Goal: Information Seeking & Learning: Learn about a topic

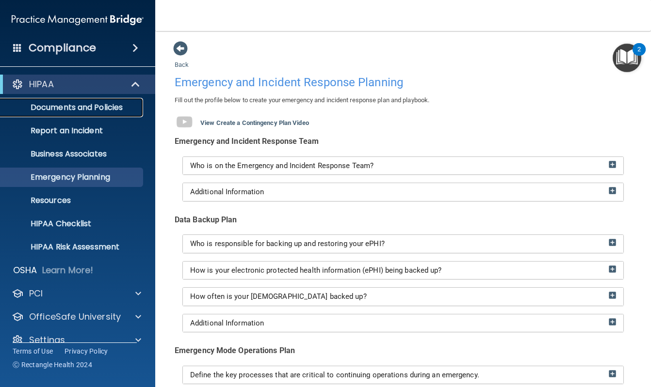
click at [92, 105] on p "Documents and Policies" at bounding box center [72, 108] width 132 height 10
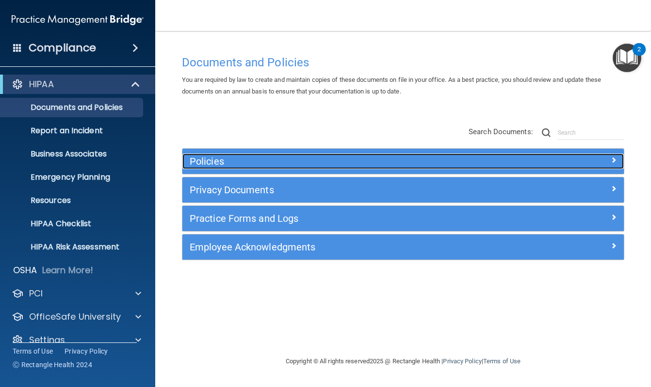
click at [416, 167] on div "Policies" at bounding box center [347, 162] width 331 height 16
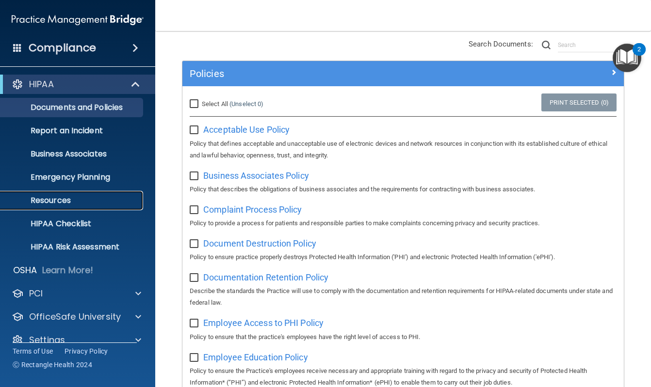
click at [60, 193] on link "Resources" at bounding box center [66, 200] width 153 height 19
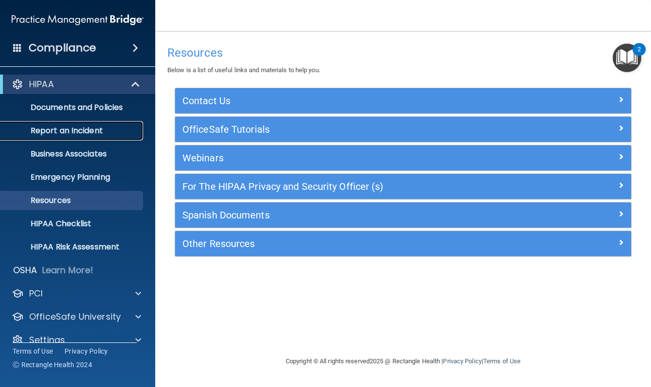
click at [65, 129] on p "Report an Incident" at bounding box center [72, 131] width 132 height 10
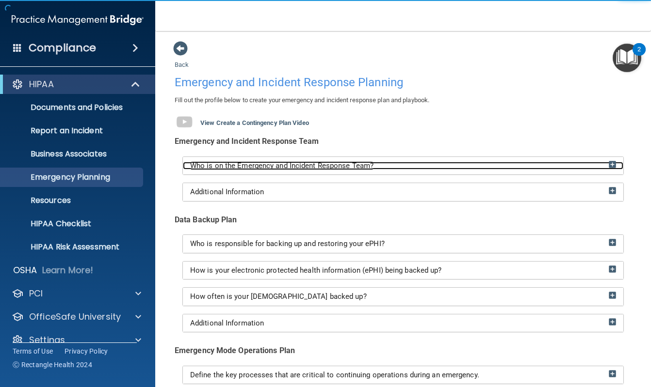
click at [358, 169] on span "Who is on the Emergency and Incident Response Team?" at bounding box center [281, 165] width 183 height 9
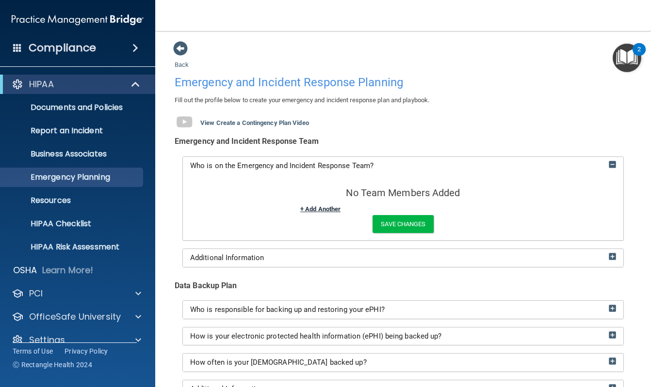
click at [331, 210] on link "+ Add Another" at bounding box center [320, 209] width 40 height 7
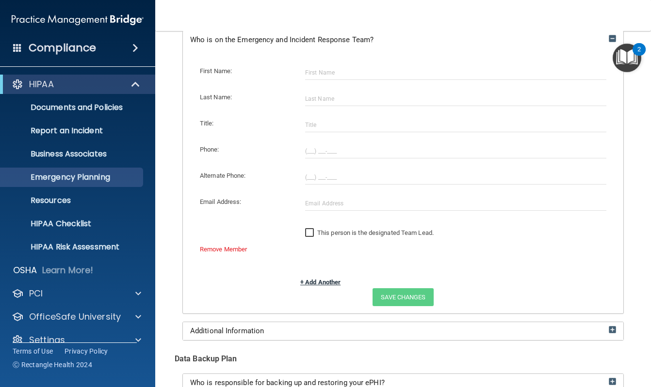
scroll to position [127, 0]
click at [78, 227] on p "HIPAA Checklist" at bounding box center [72, 224] width 132 height 10
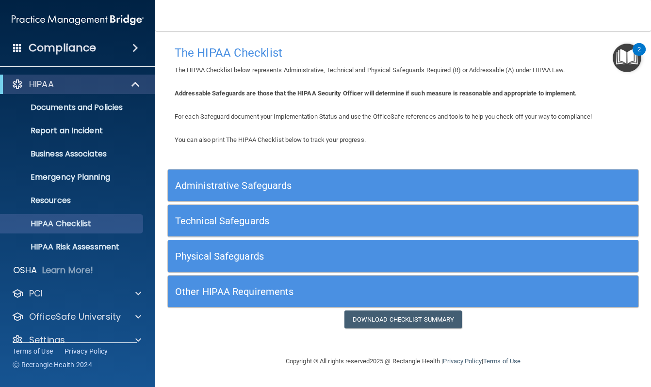
click at [384, 252] on h5 "Physical Safeguards" at bounding box center [344, 256] width 338 height 11
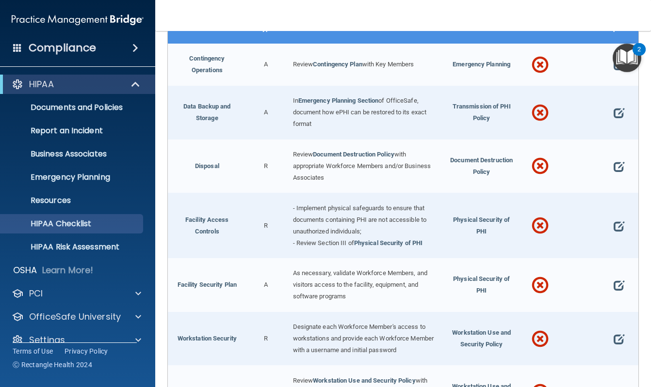
scroll to position [264, 0]
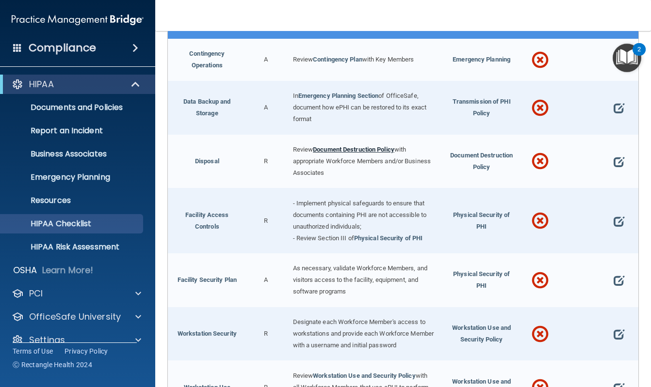
click at [352, 147] on link "Document Destruction Policy" at bounding box center [353, 149] width 81 height 7
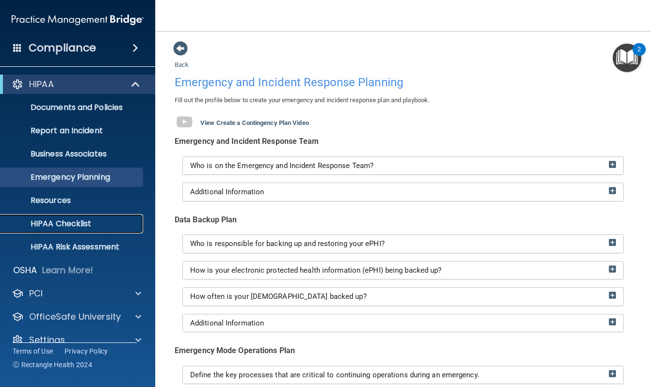
click at [85, 224] on p "HIPAA Checklist" at bounding box center [72, 224] width 132 height 10
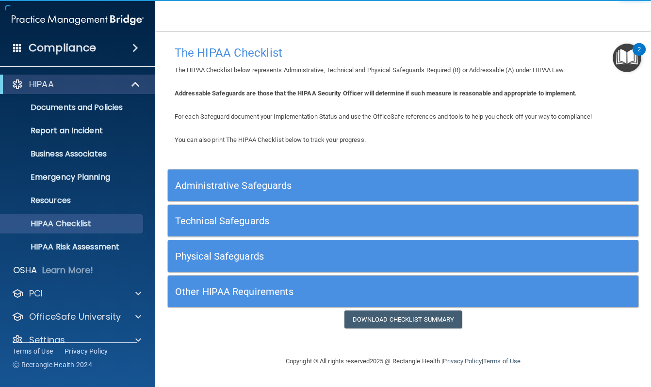
click at [391, 176] on div "Administrative Safeguards" at bounding box center [344, 186] width 353 height 22
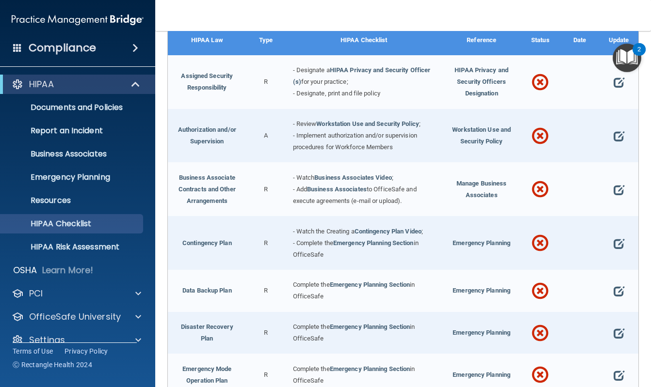
scroll to position [177, 0]
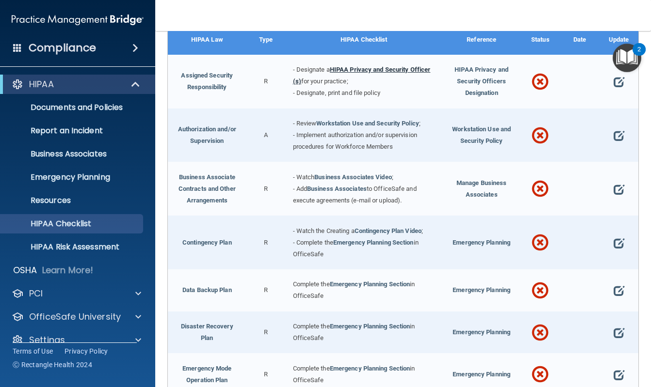
click at [413, 69] on link "HIPAA Privacy and Security Officer (s)" at bounding box center [362, 75] width 138 height 19
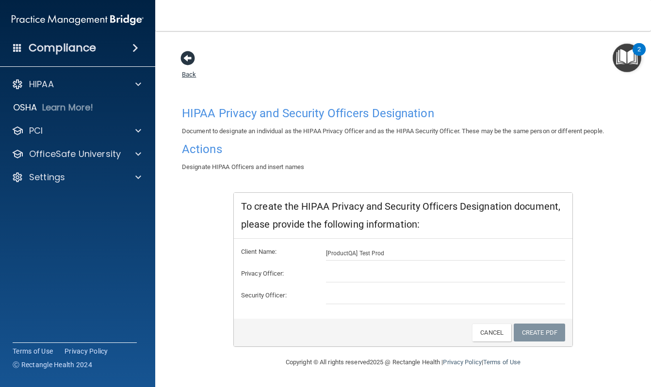
click at [188, 61] on span at bounding box center [187, 58] width 15 height 15
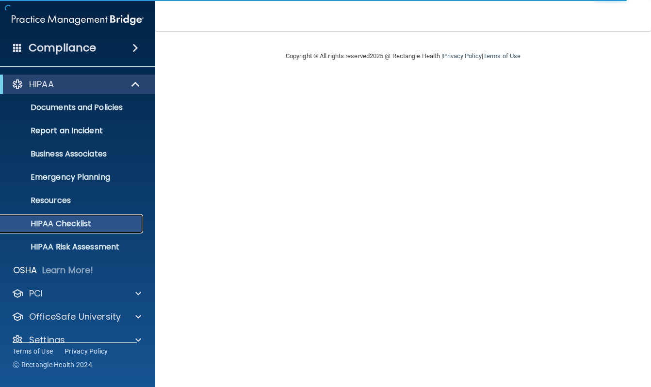
click at [81, 226] on p "HIPAA Checklist" at bounding box center [72, 224] width 132 height 10
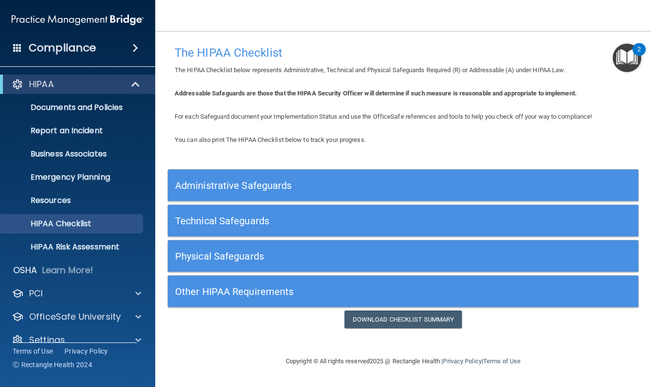
click at [292, 188] on h5 "Administrative Safeguards" at bounding box center [344, 185] width 338 height 11
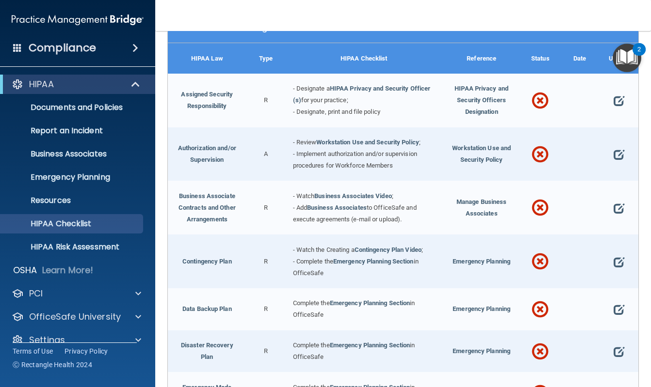
scroll to position [159, 0]
click at [616, 100] on span at bounding box center [618, 100] width 11 height 20
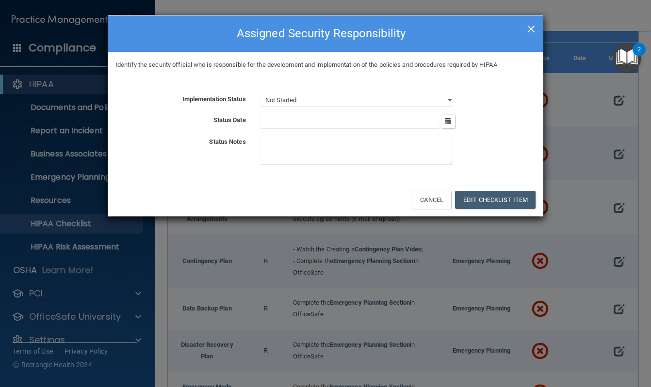
click at [529, 28] on span "×" at bounding box center [531, 27] width 9 height 19
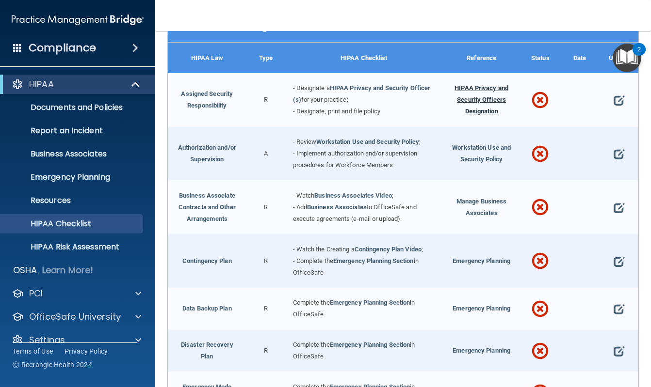
click at [487, 101] on span "HIPAA Privacy and Security Officers Designation" at bounding box center [481, 99] width 54 height 31
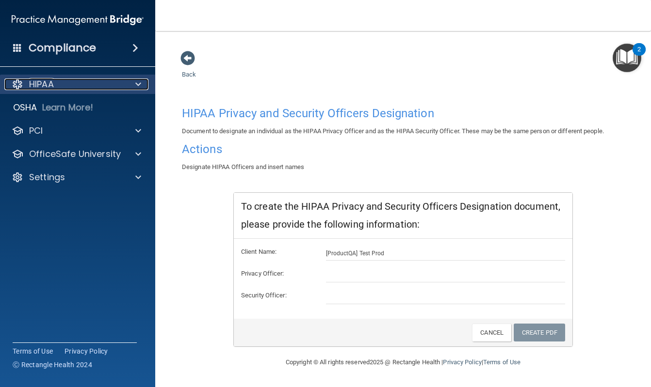
click at [65, 85] on div "HIPAA" at bounding box center [64, 85] width 120 height 12
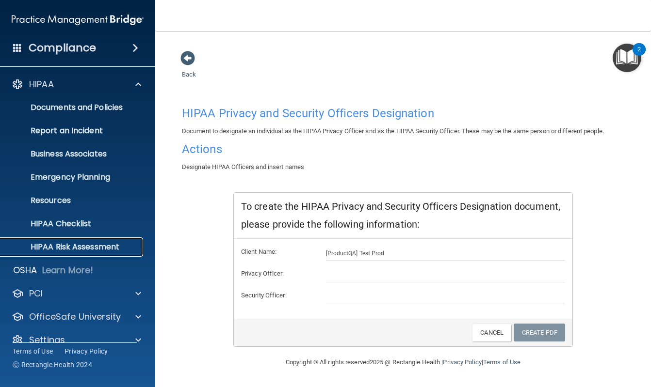
click at [54, 247] on p "HIPAA Risk Assessment" at bounding box center [72, 247] width 132 height 10
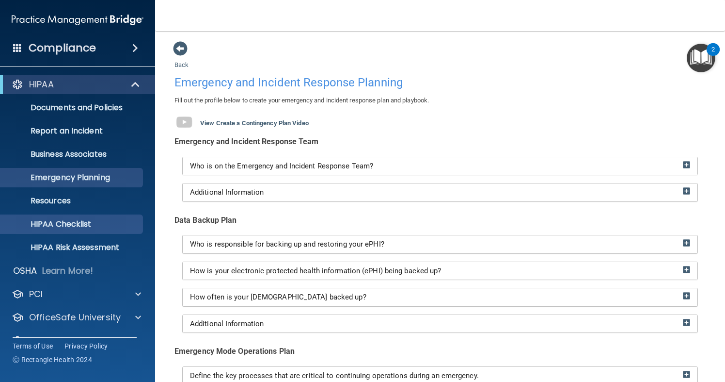
scroll to position [21, 0]
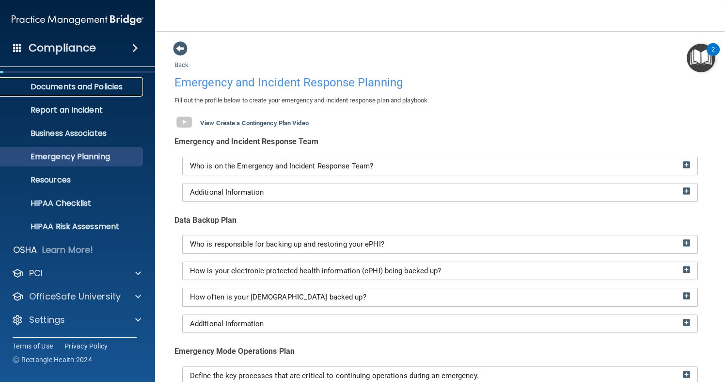
click at [79, 91] on p "Documents and Policies" at bounding box center [72, 87] width 132 height 10
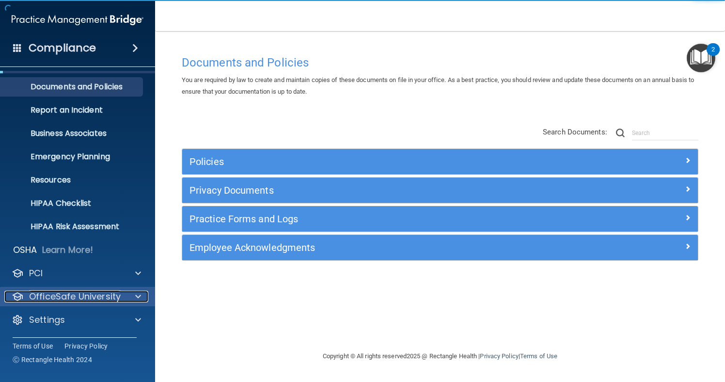
click at [97, 299] on p "OfficeSafe University" at bounding box center [75, 296] width 92 height 12
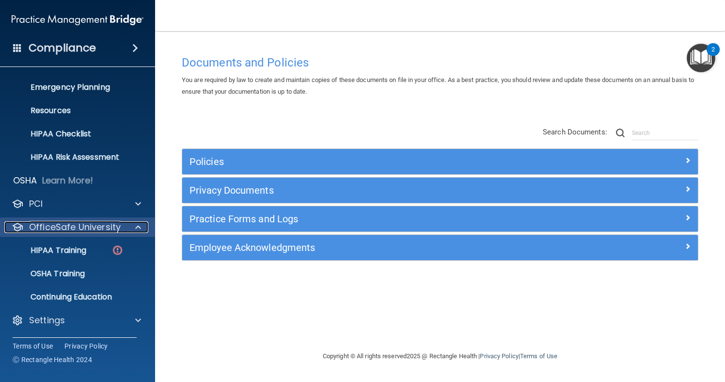
scroll to position [90, 0]
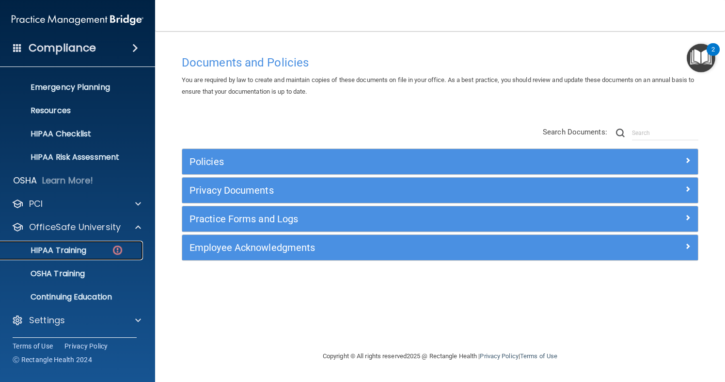
click at [79, 243] on link "HIPAA Training" at bounding box center [66, 250] width 153 height 19
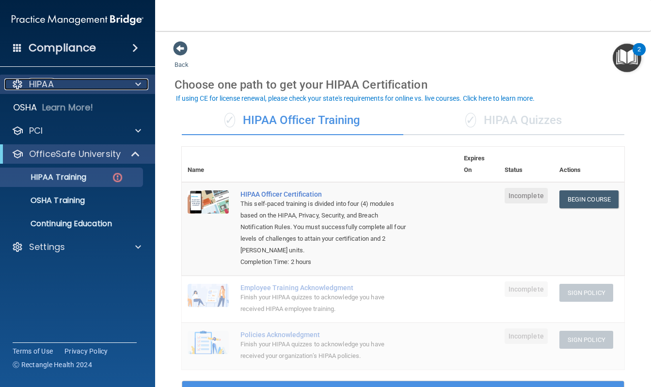
click at [137, 82] on span at bounding box center [138, 85] width 6 height 12
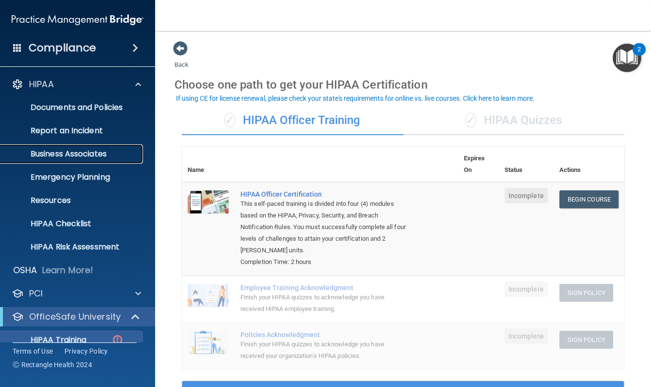
click at [88, 153] on p "Business Associates" at bounding box center [72, 154] width 132 height 10
